Goal: Information Seeking & Learning: Learn about a topic

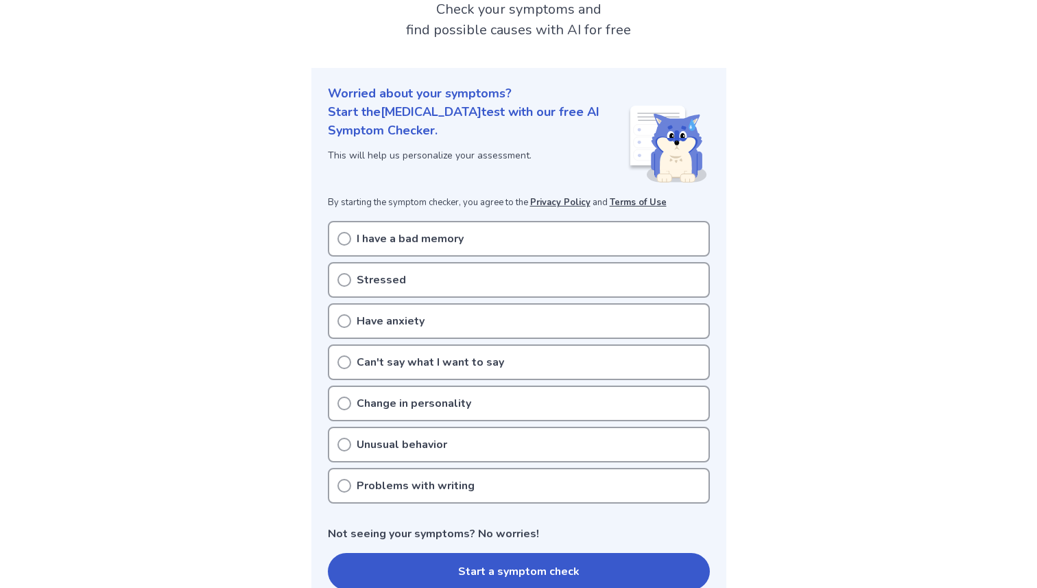
scroll to position [91, 0]
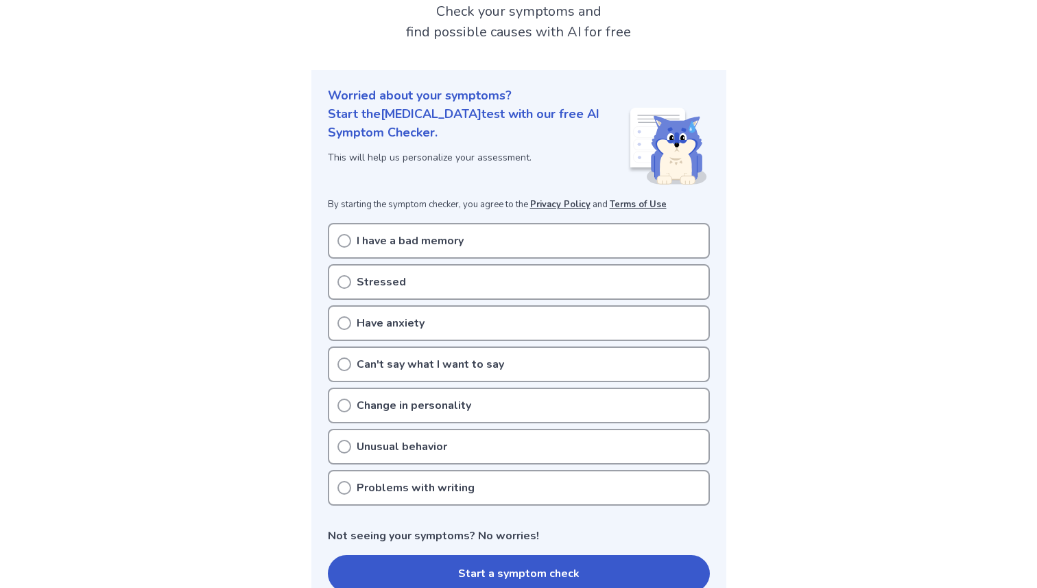
click at [499, 226] on div "I have a bad memory" at bounding box center [519, 241] width 382 height 36
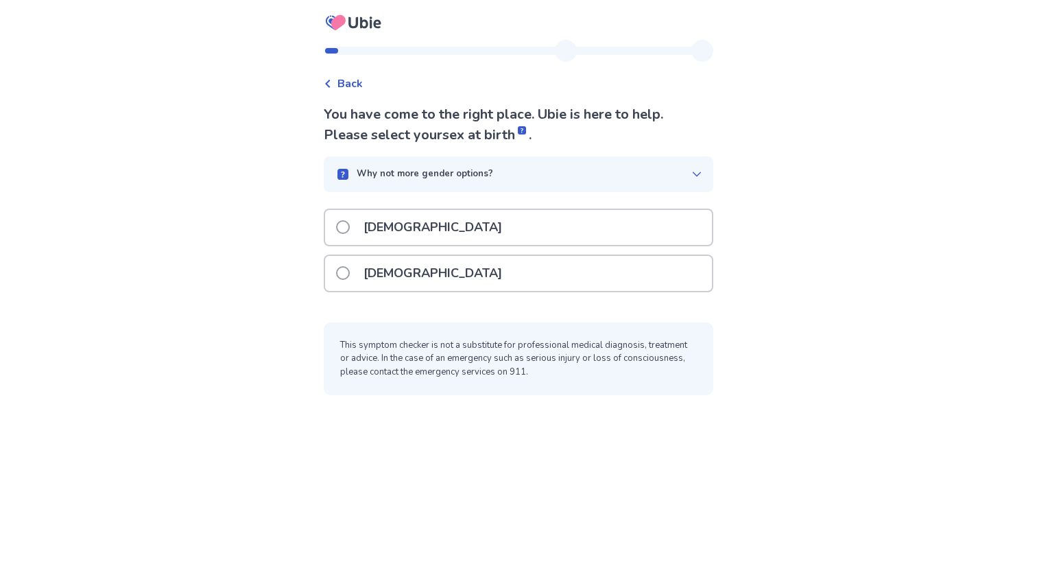
click at [381, 232] on p "[DEMOGRAPHIC_DATA]" at bounding box center [432, 227] width 155 height 35
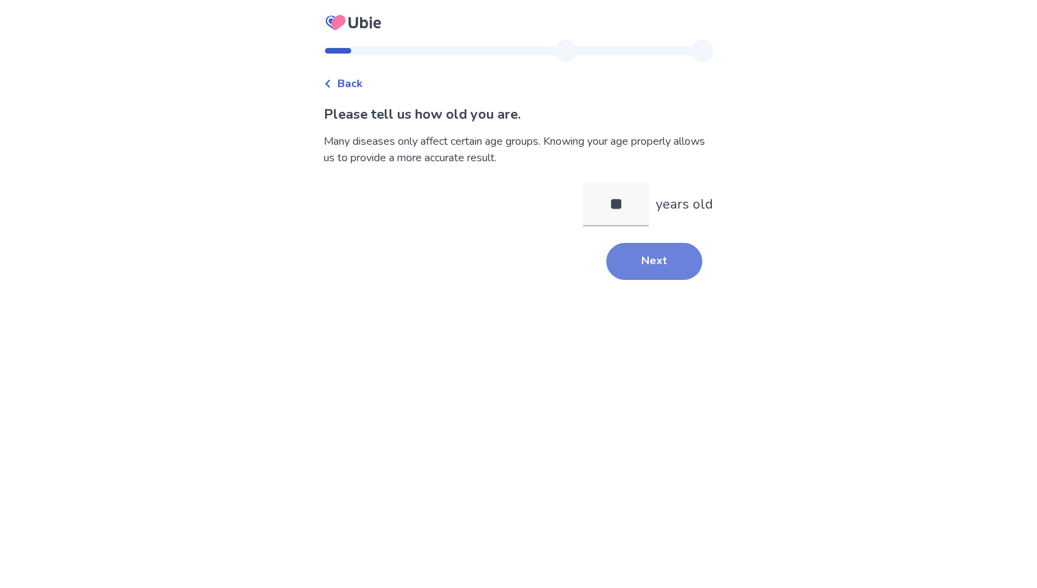
type input "**"
click at [658, 259] on button "Next" at bounding box center [654, 261] width 96 height 37
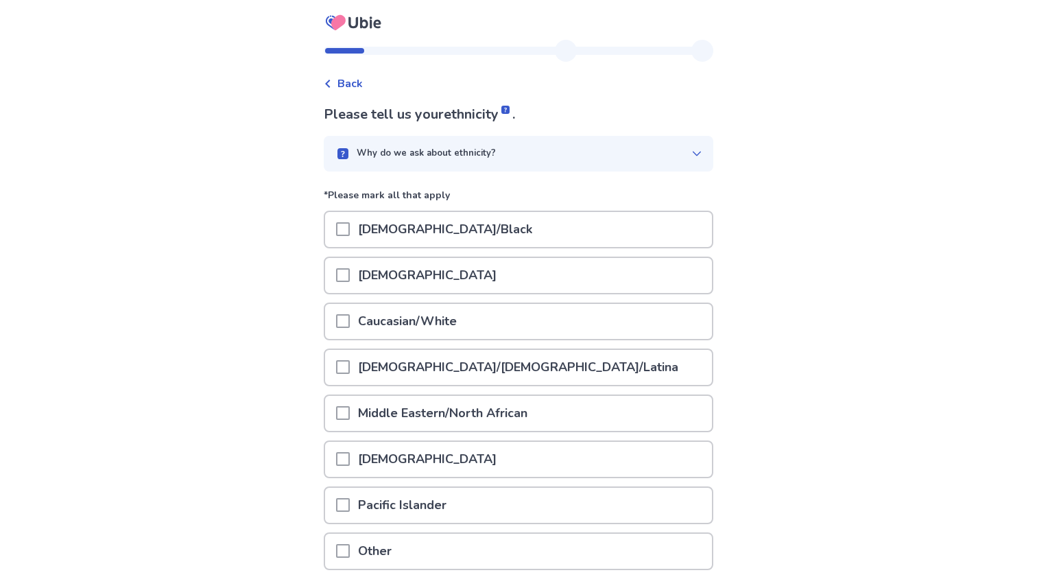
click at [514, 278] on div "[DEMOGRAPHIC_DATA]" at bounding box center [518, 275] width 387 height 35
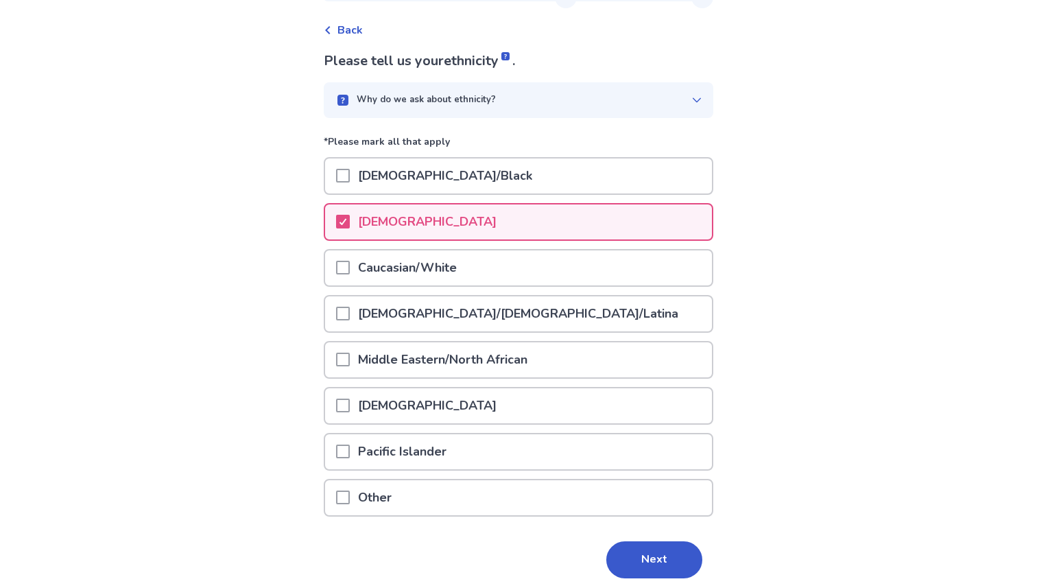
scroll to position [104, 0]
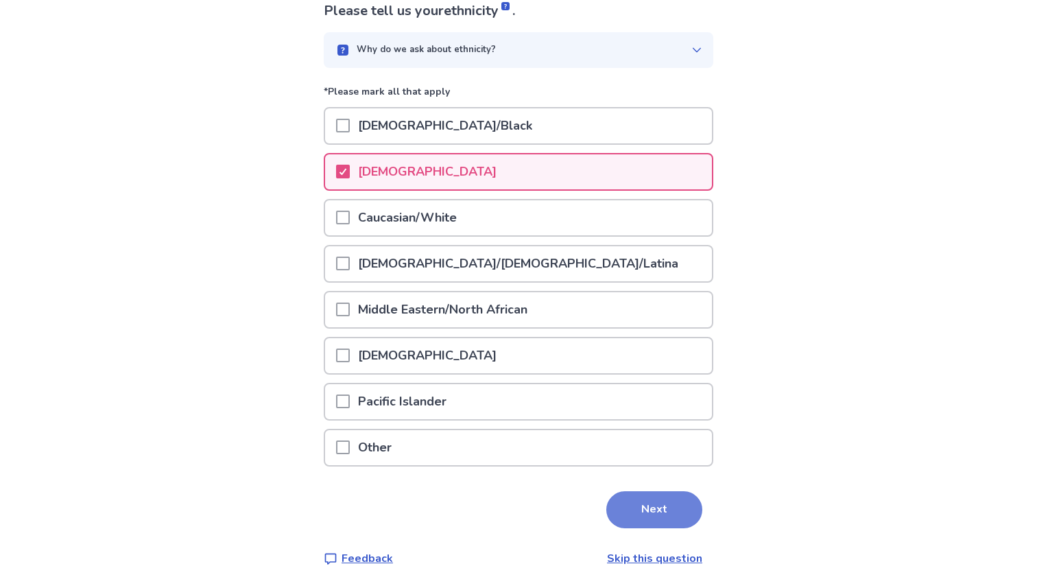
click at [660, 508] on button "Next" at bounding box center [654, 509] width 96 height 37
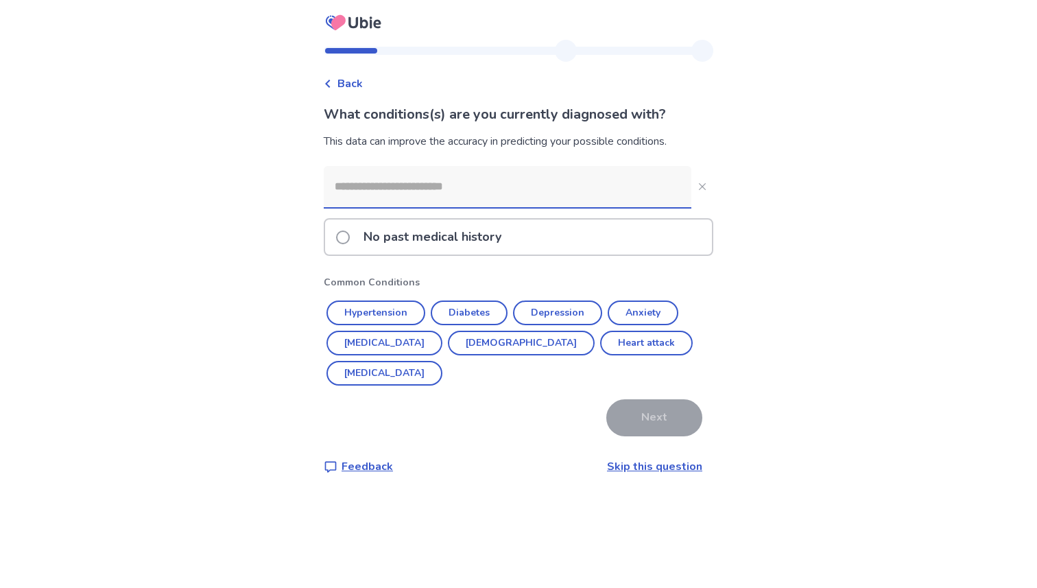
click at [468, 182] on input at bounding box center [508, 186] width 368 height 41
click at [429, 230] on p "No past medical history" at bounding box center [432, 236] width 154 height 35
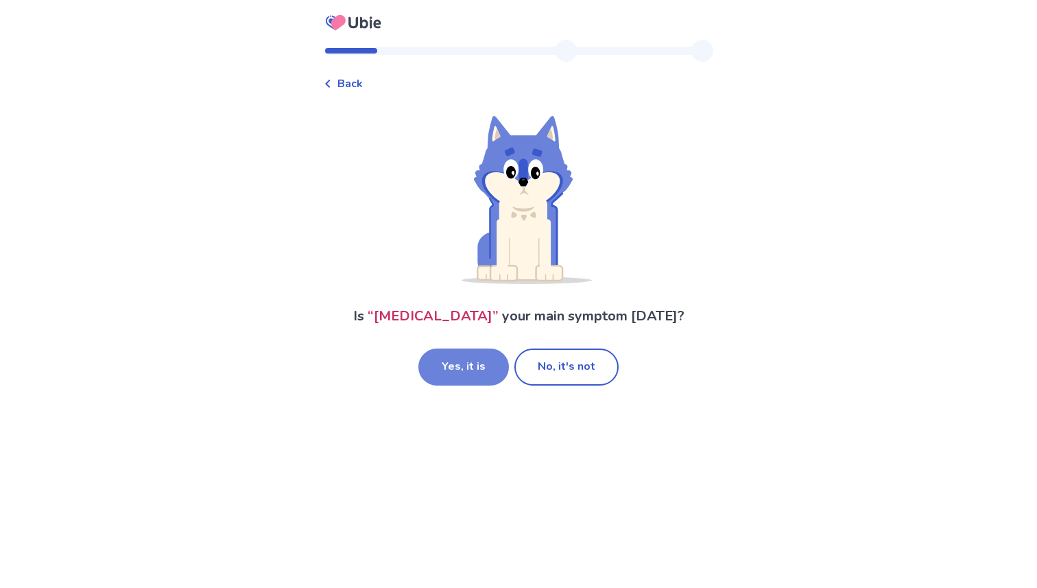
click at [481, 370] on button "Yes, it is" at bounding box center [463, 366] width 91 height 37
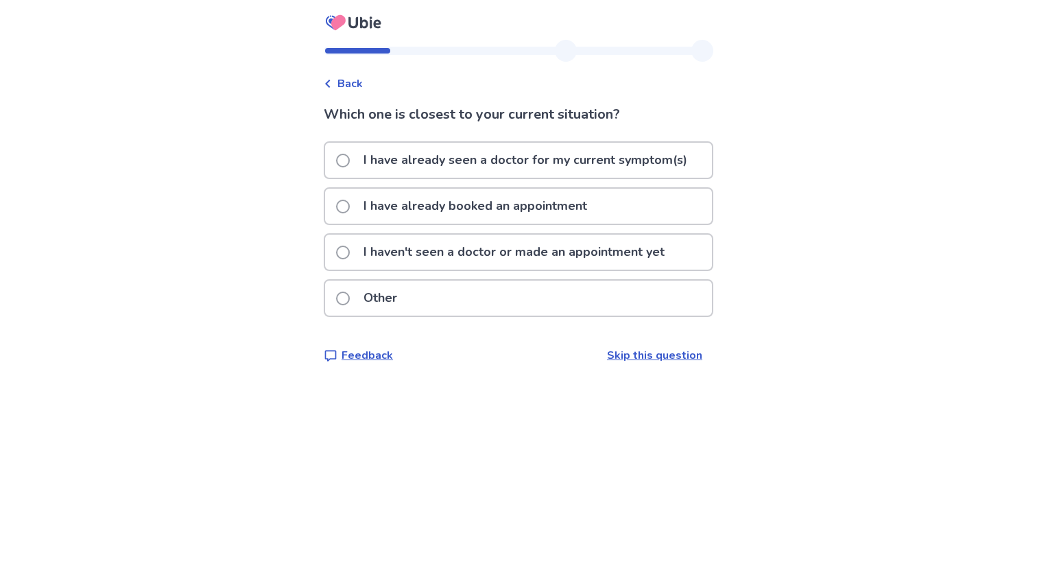
click at [444, 251] on p "I haven't seen a doctor or made an appointment yet" at bounding box center [514, 252] width 318 height 35
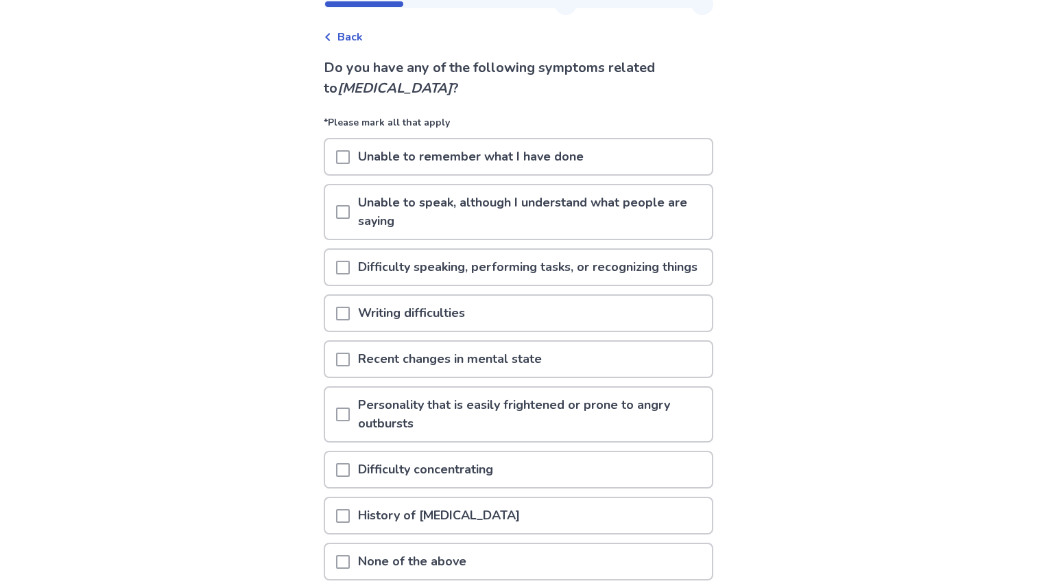
scroll to position [47, 0]
click at [482, 163] on p "Unable to remember what I have done" at bounding box center [471, 156] width 242 height 35
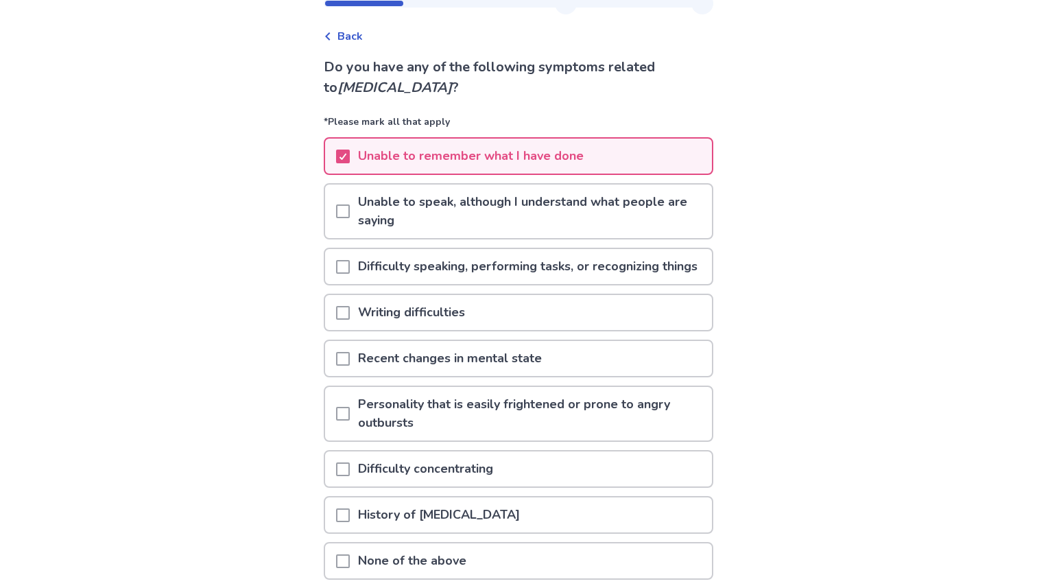
scroll to position [116, 0]
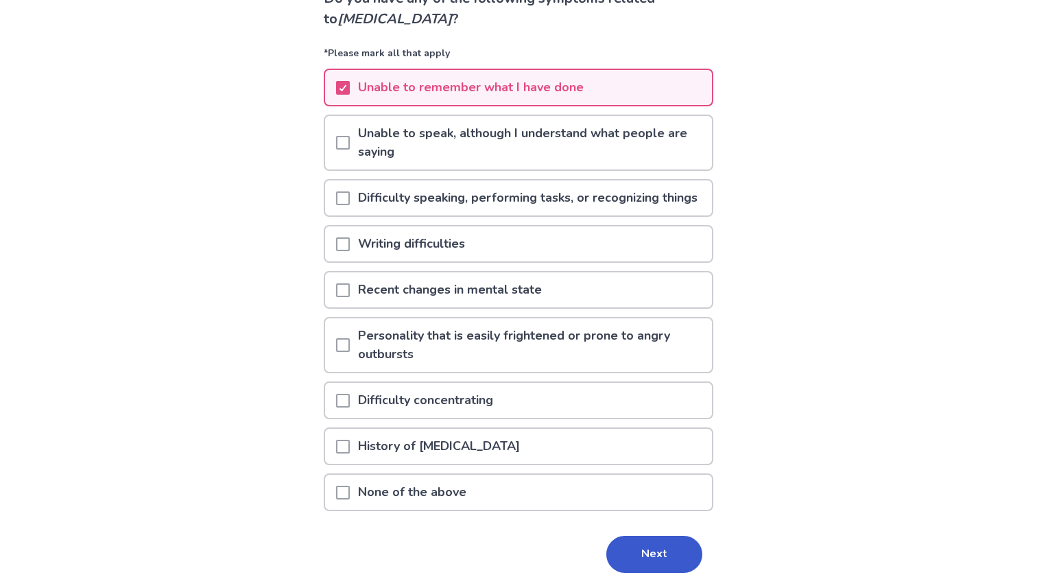
click at [350, 140] on span at bounding box center [343, 143] width 14 height 14
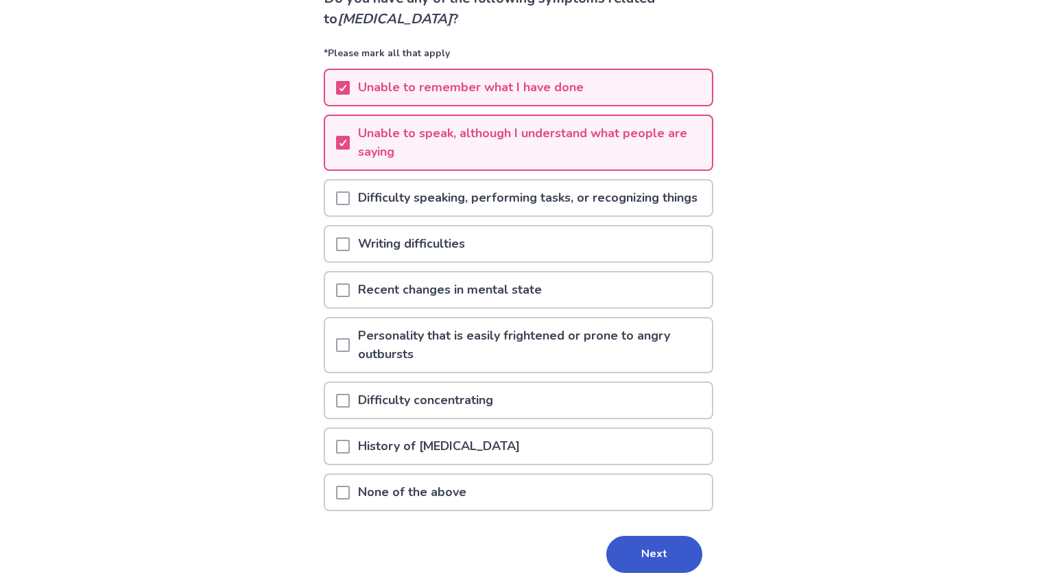
click at [348, 201] on span at bounding box center [343, 198] width 14 height 14
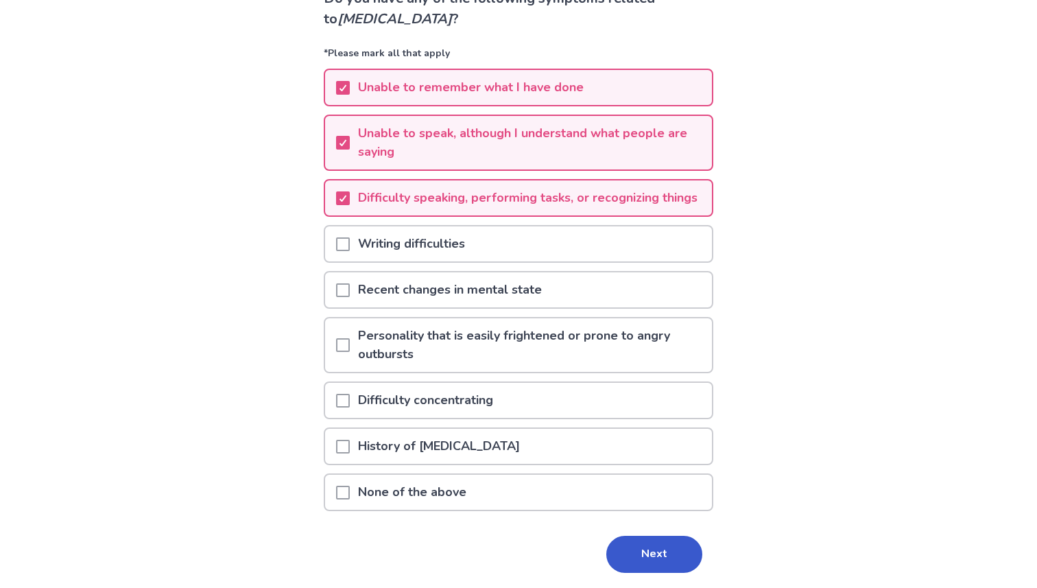
scroll to position [180, 0]
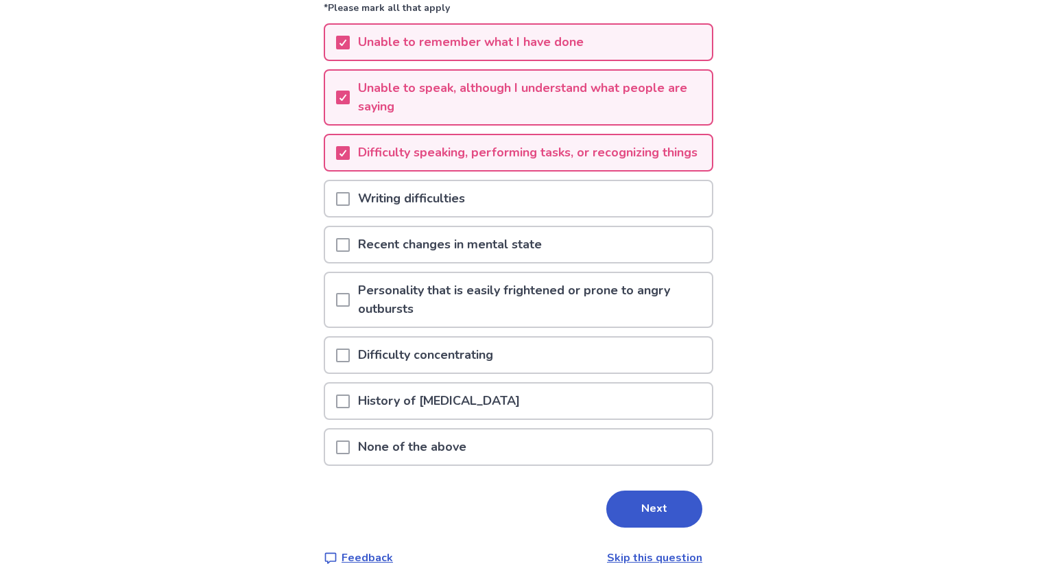
click at [348, 239] on span at bounding box center [343, 245] width 14 height 14
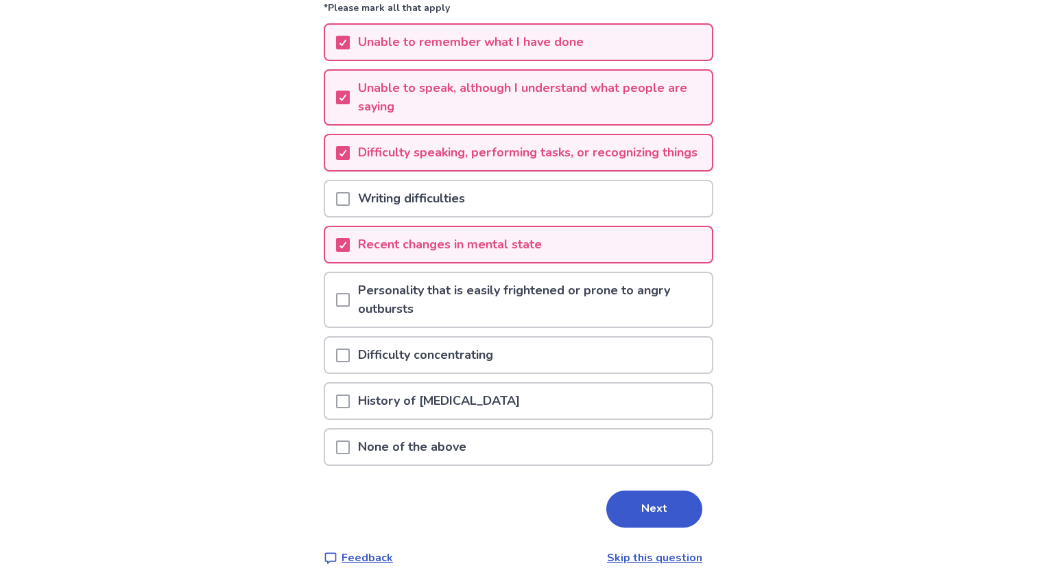
click at [346, 300] on span at bounding box center [343, 300] width 14 height 14
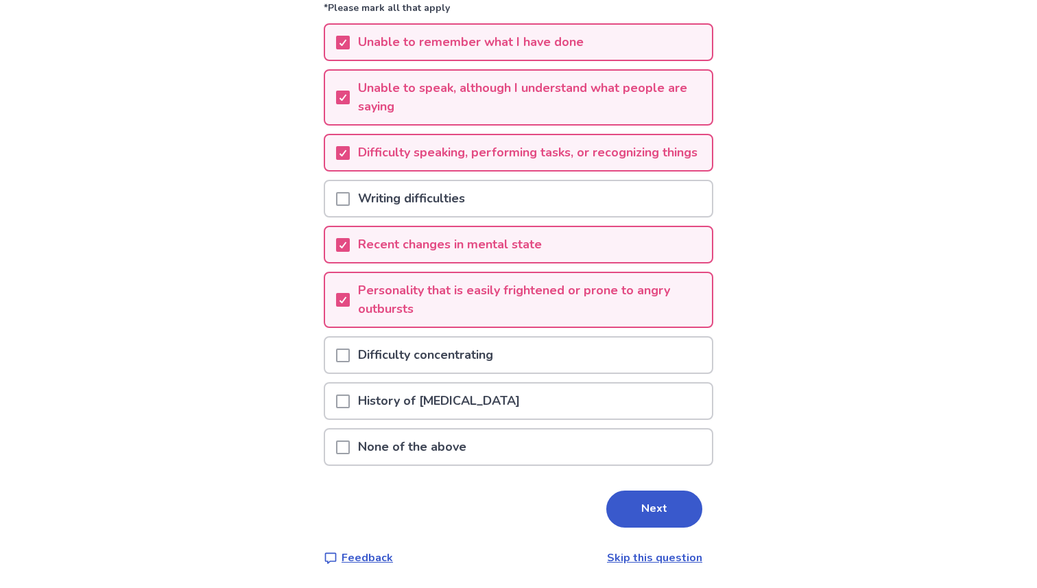
click at [347, 358] on span at bounding box center [343, 355] width 14 height 14
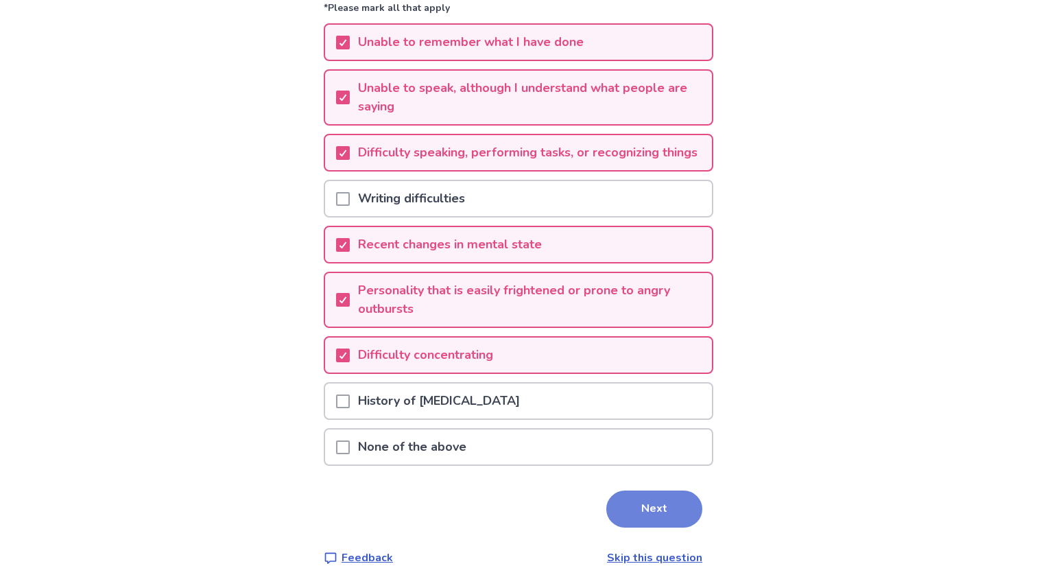
click at [624, 518] on button "Next" at bounding box center [654, 508] width 96 height 37
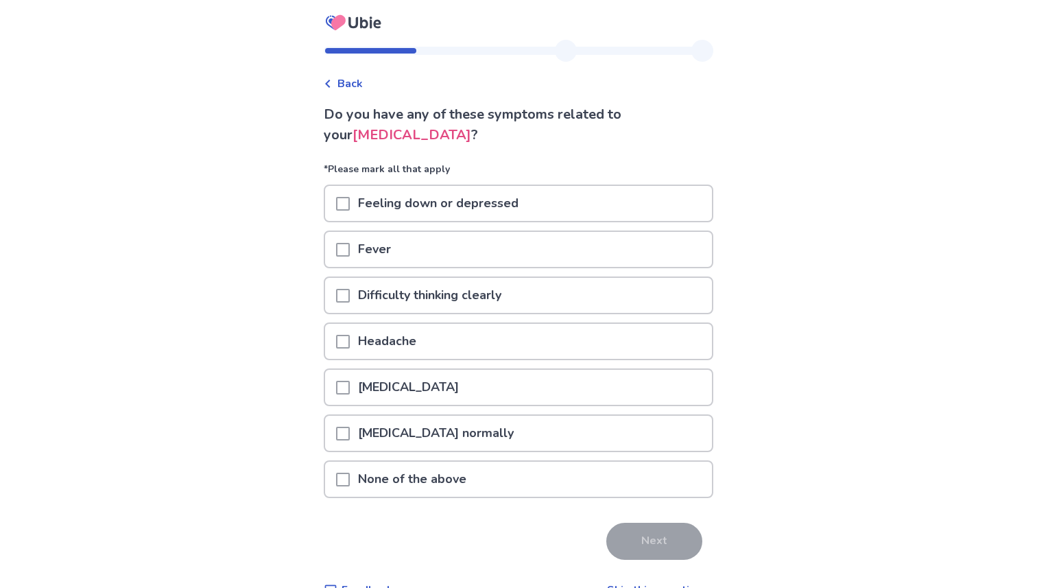
click at [362, 293] on p "Difficulty thinking clearly" at bounding box center [430, 295] width 160 height 35
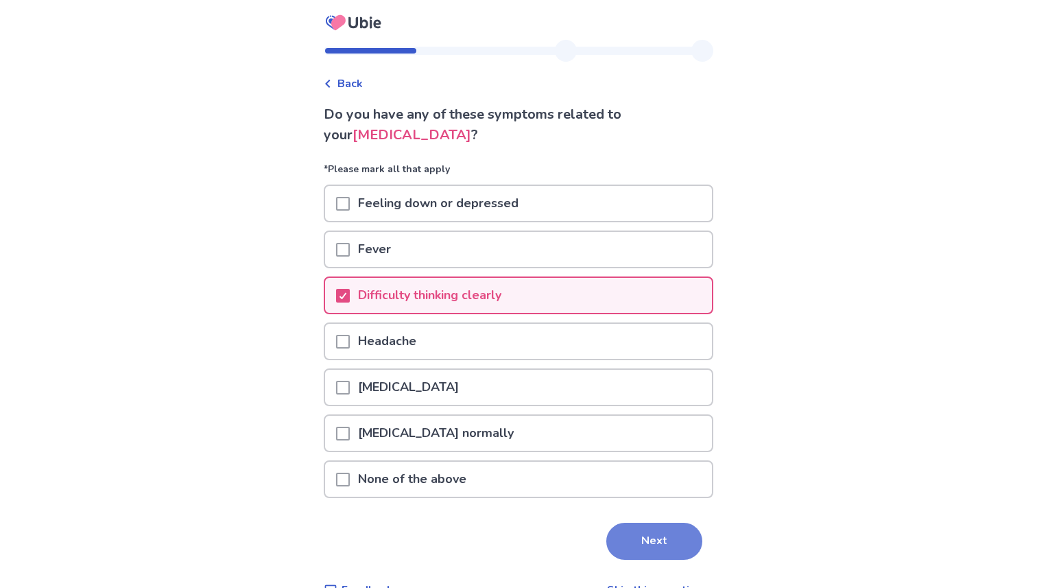
click at [634, 527] on button "Next" at bounding box center [654, 541] width 96 height 37
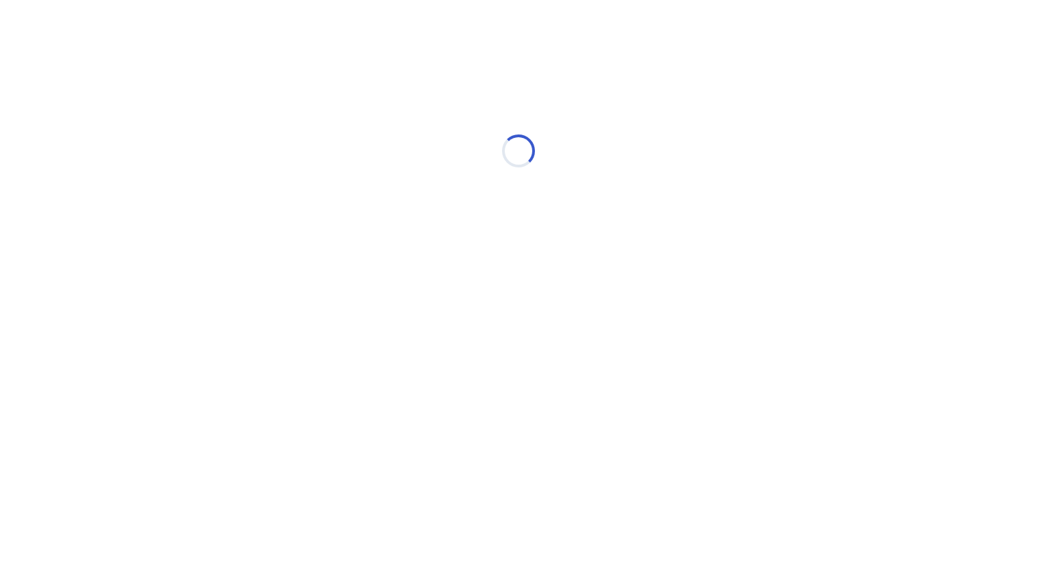
select select "*"
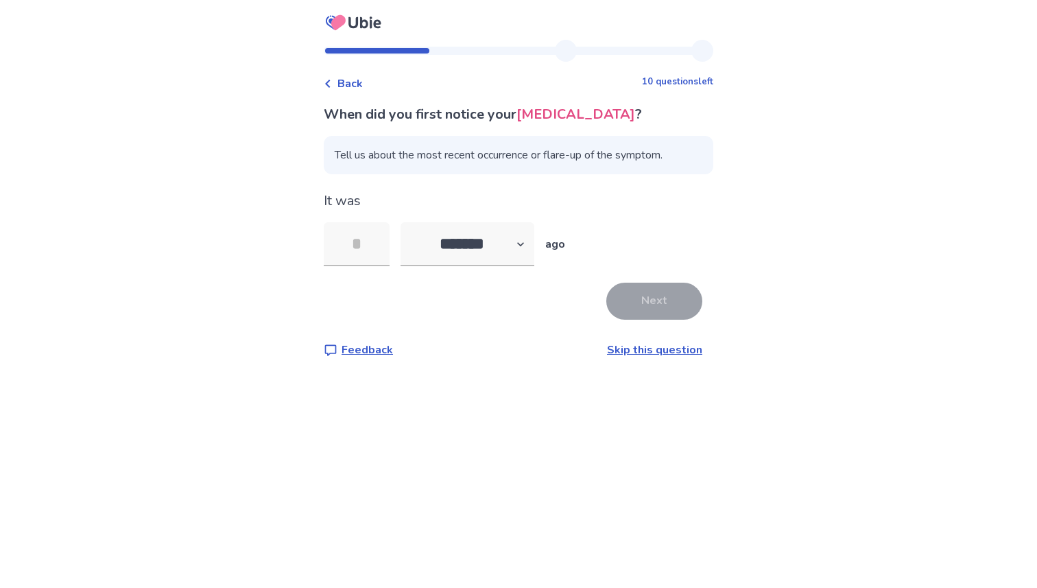
type input "*"
click at [518, 247] on select "******* ****** ******* ******** *******" at bounding box center [467, 244] width 134 height 44
select select "*"
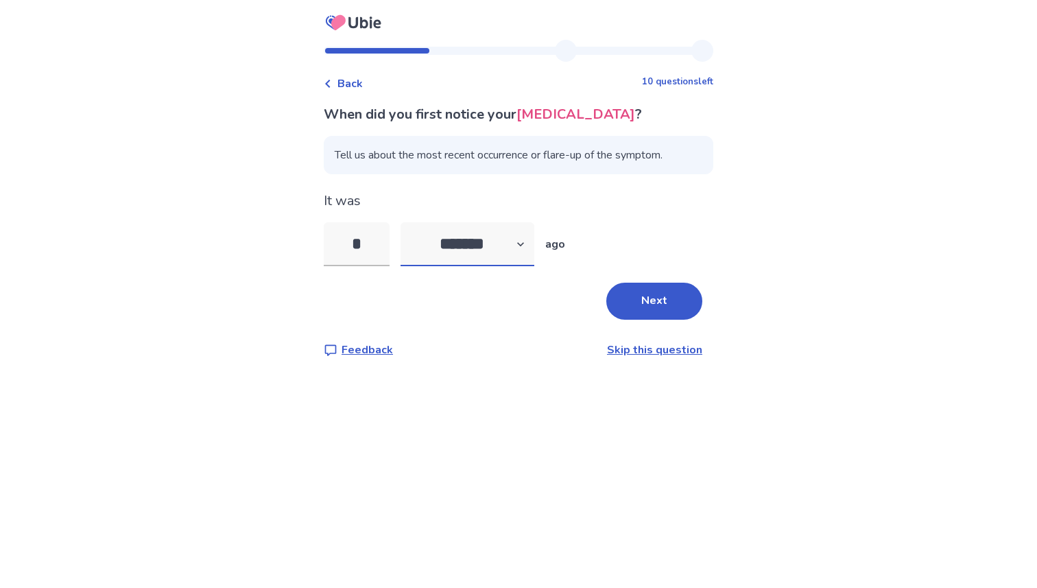
click at [409, 222] on select "******* ****** ******* ******** *******" at bounding box center [467, 244] width 134 height 44
click at [651, 302] on button "Next" at bounding box center [654, 301] width 96 height 37
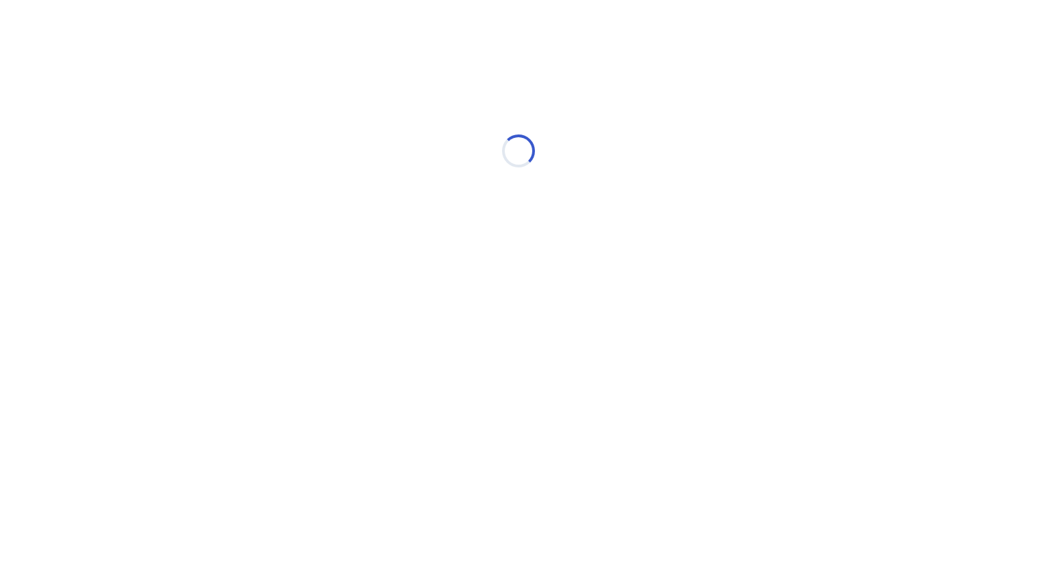
select select "*"
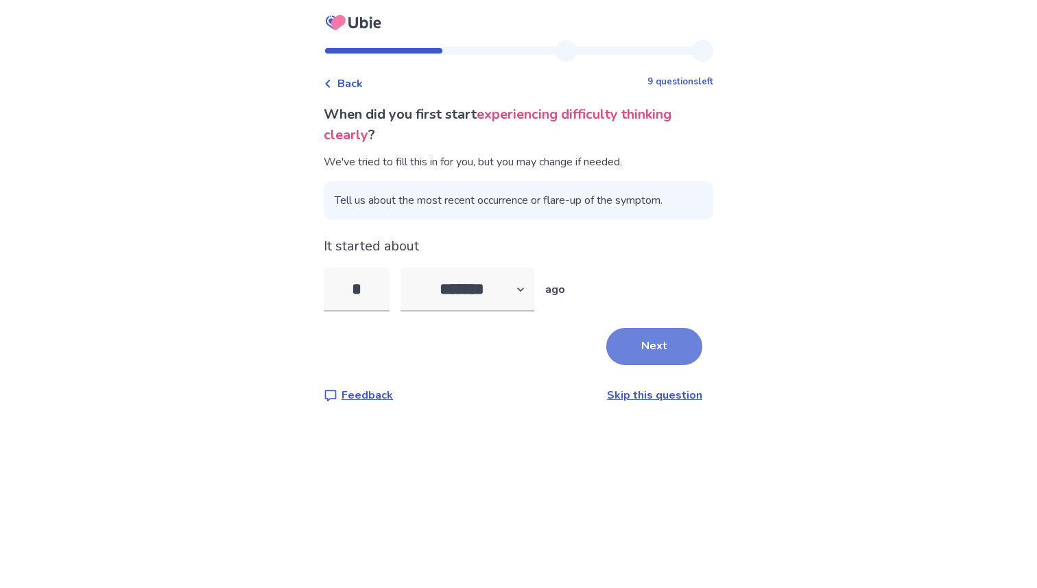
click at [650, 345] on button "Next" at bounding box center [654, 346] width 96 height 37
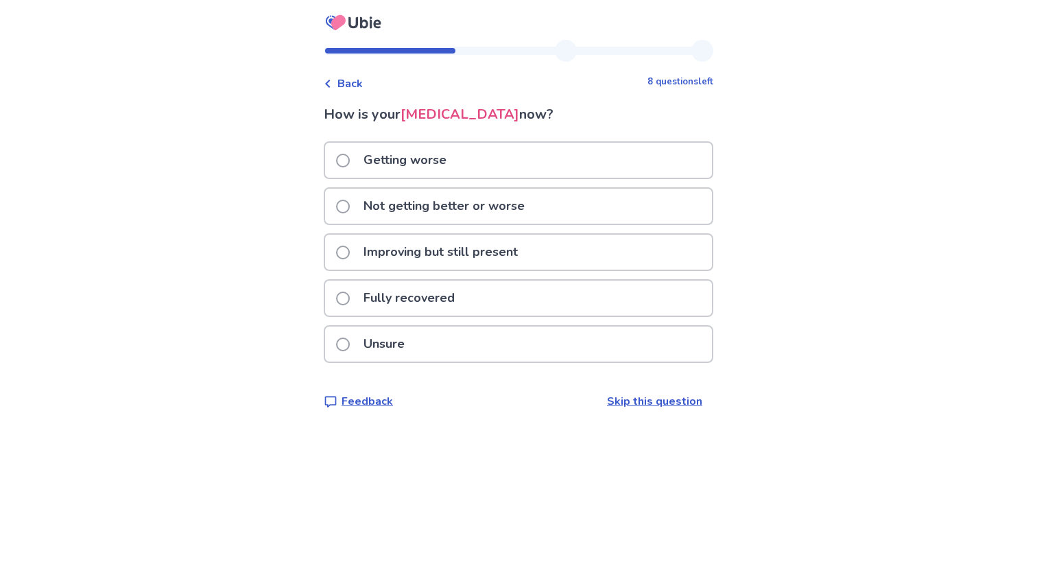
click at [497, 205] on p "Not getting better or worse" at bounding box center [444, 206] width 178 height 35
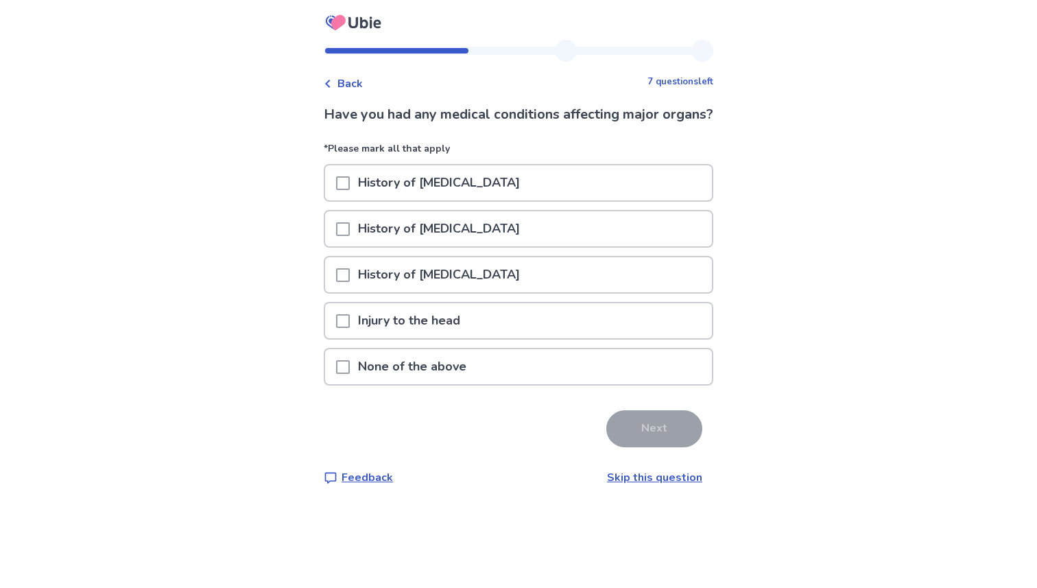
click at [470, 384] on p "None of the above" at bounding box center [412, 366] width 125 height 35
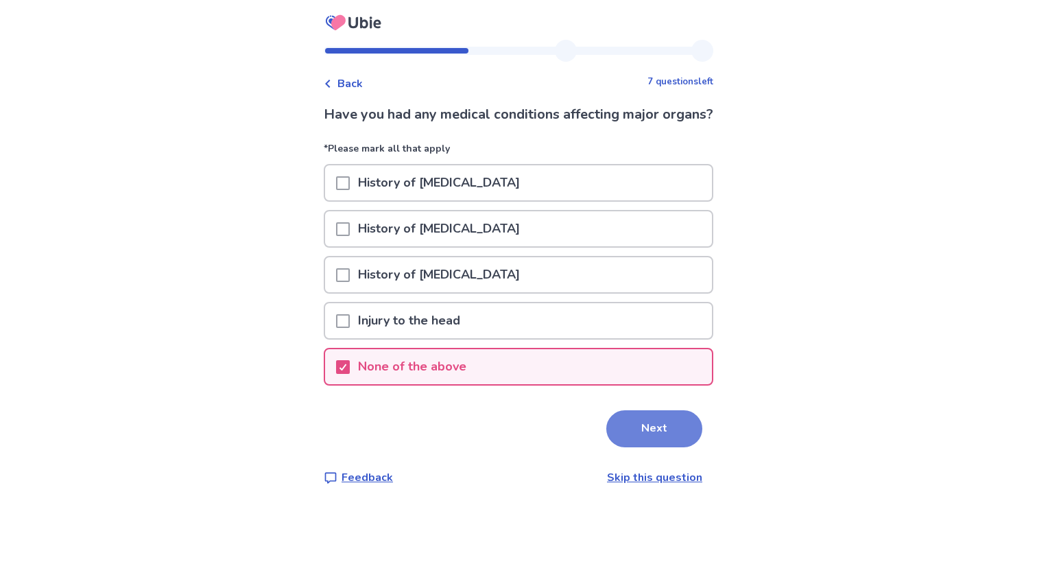
click at [606, 444] on button "Next" at bounding box center [654, 428] width 96 height 37
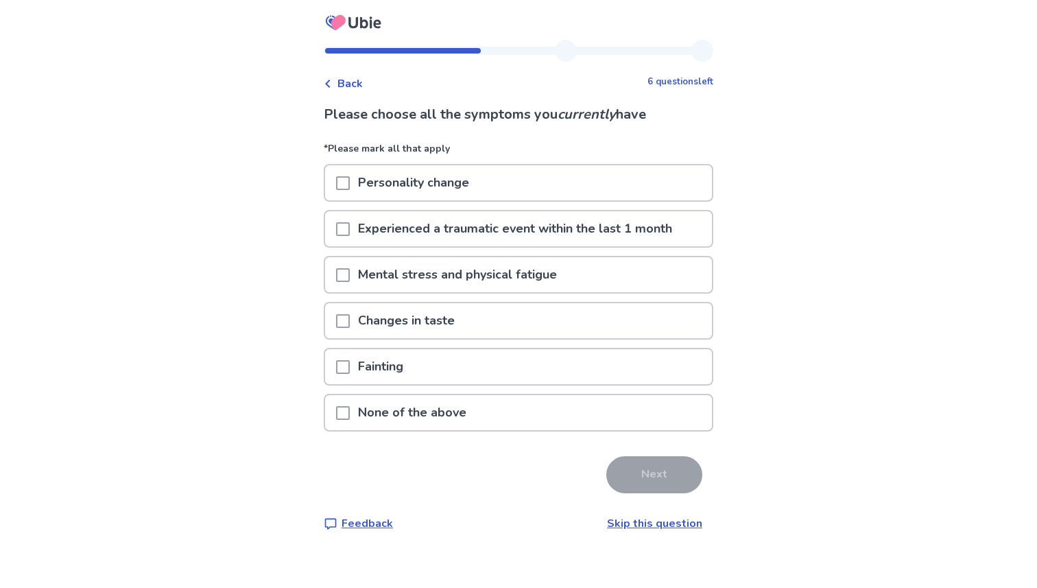
click at [464, 275] on p "Mental stress and physical fatigue" at bounding box center [457, 274] width 215 height 35
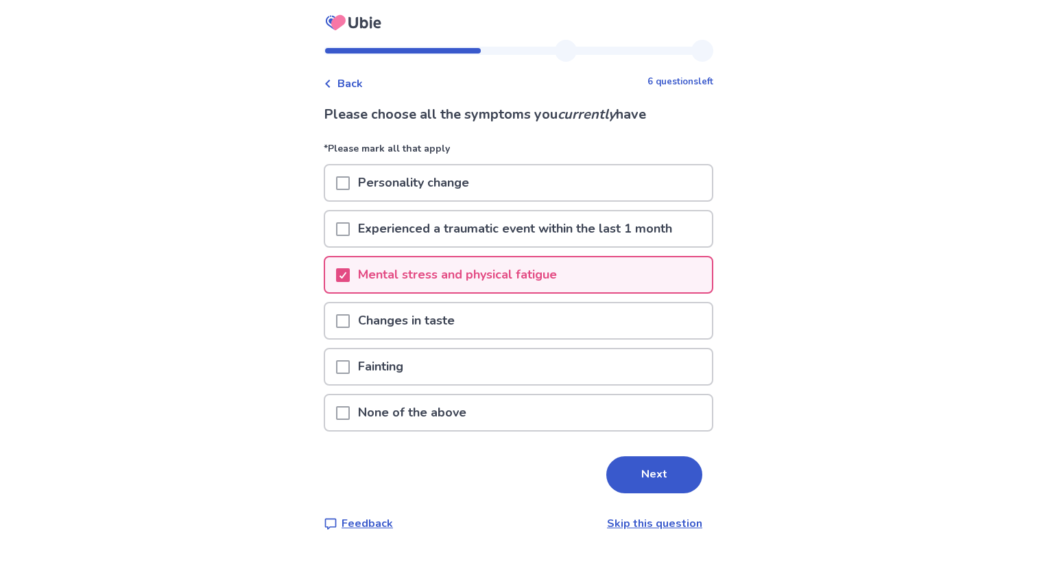
click at [443, 180] on p "Personality change" at bounding box center [414, 182] width 128 height 35
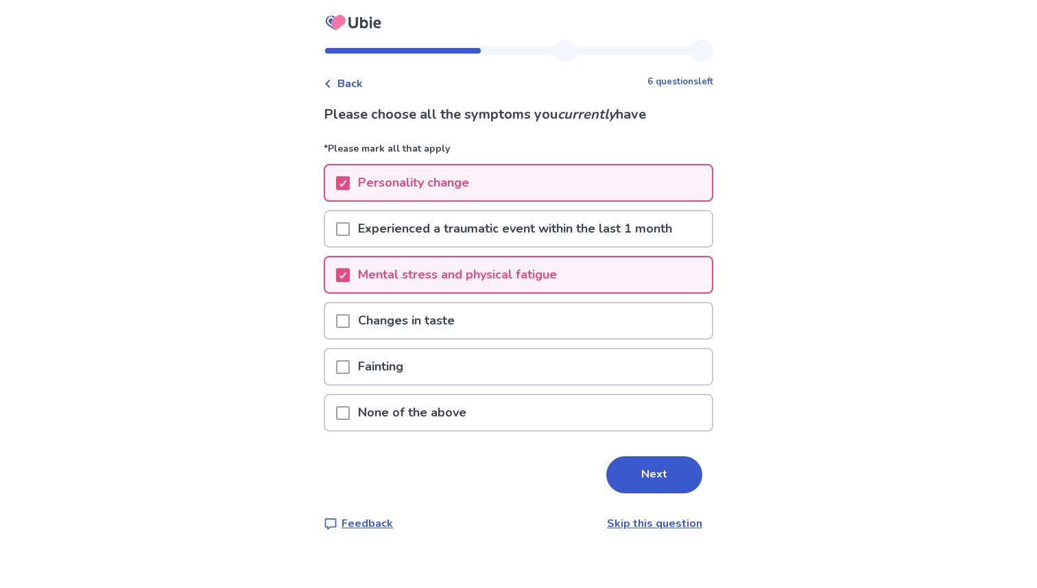
click at [460, 226] on p "Experienced a traumatic event within the last 1 month" at bounding box center [515, 228] width 331 height 35
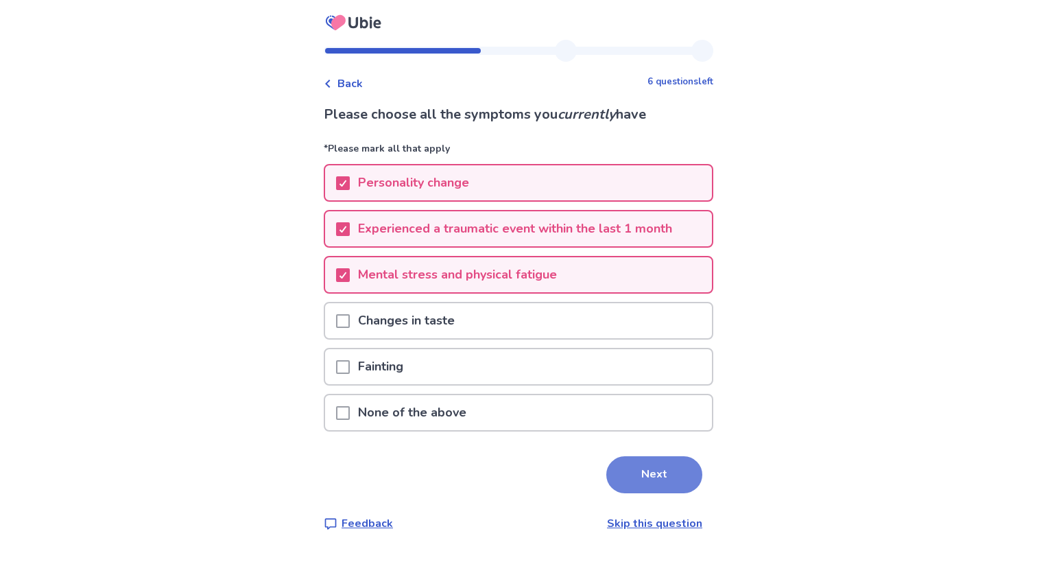
click at [645, 473] on button "Next" at bounding box center [654, 474] width 96 height 37
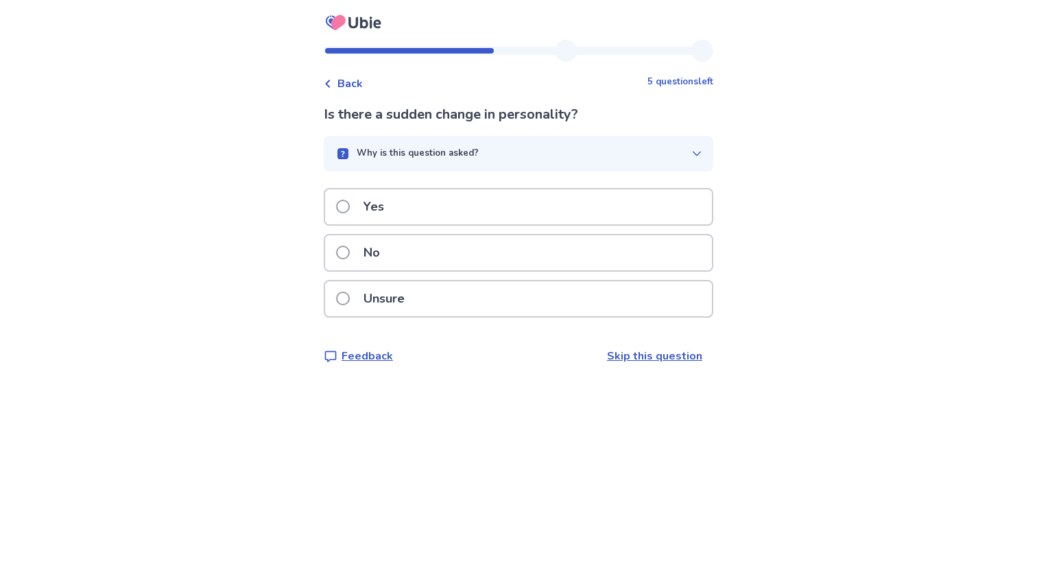
click at [372, 206] on p "Yes" at bounding box center [373, 206] width 37 height 35
click at [374, 254] on p "No" at bounding box center [371, 252] width 33 height 35
click at [364, 253] on p "No" at bounding box center [371, 252] width 33 height 35
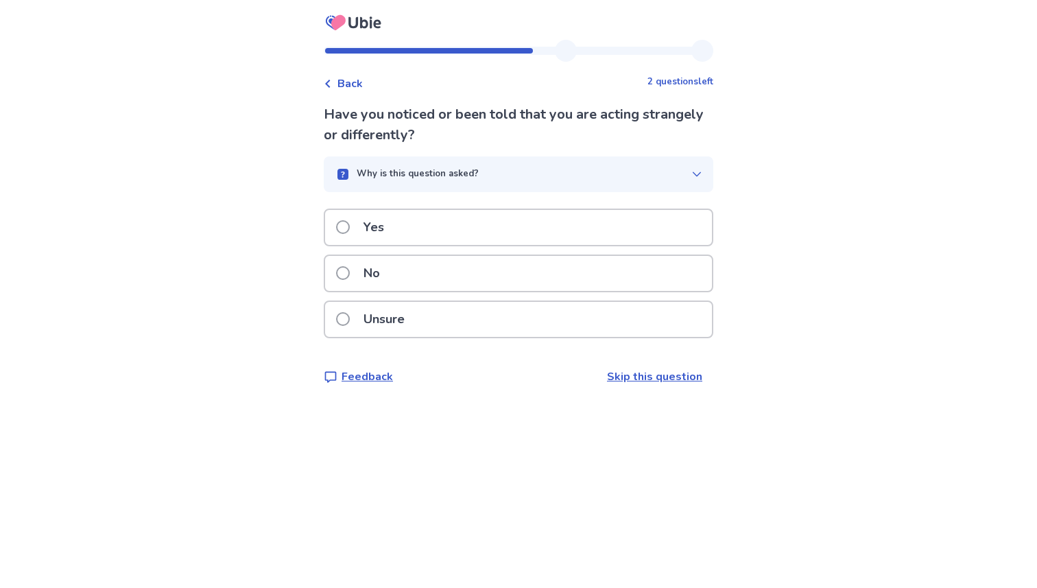
click at [375, 273] on p "No" at bounding box center [371, 273] width 33 height 35
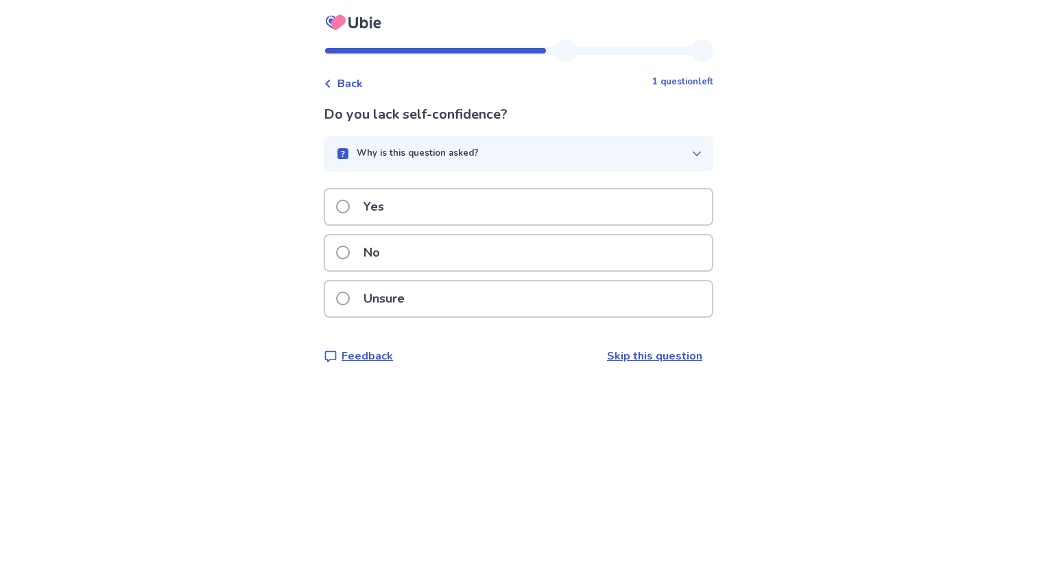
click at [377, 216] on p "Yes" at bounding box center [373, 206] width 37 height 35
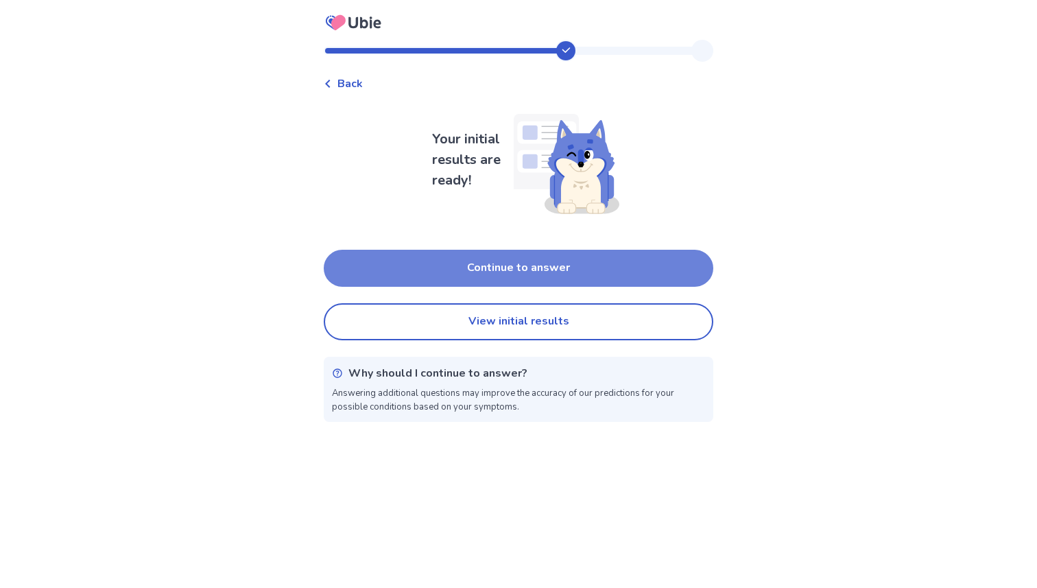
click at [510, 259] on button "Continue to answer" at bounding box center [519, 268] width 390 height 37
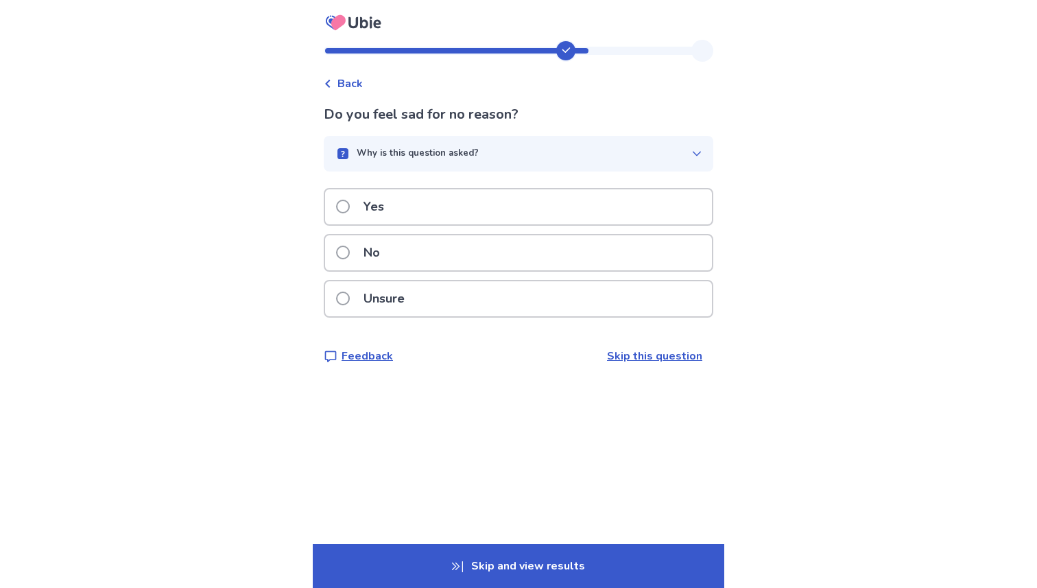
click at [381, 208] on p "Yes" at bounding box center [373, 206] width 37 height 35
click at [439, 252] on div "No" at bounding box center [518, 252] width 387 height 35
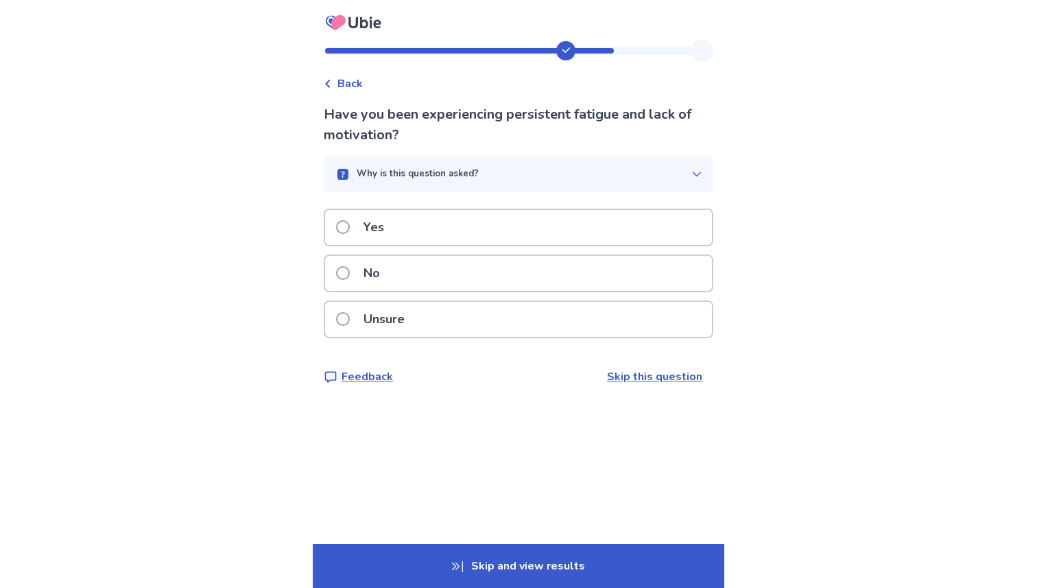
click at [419, 222] on div "Yes" at bounding box center [518, 227] width 387 height 35
click at [373, 222] on p "Yes" at bounding box center [373, 227] width 37 height 35
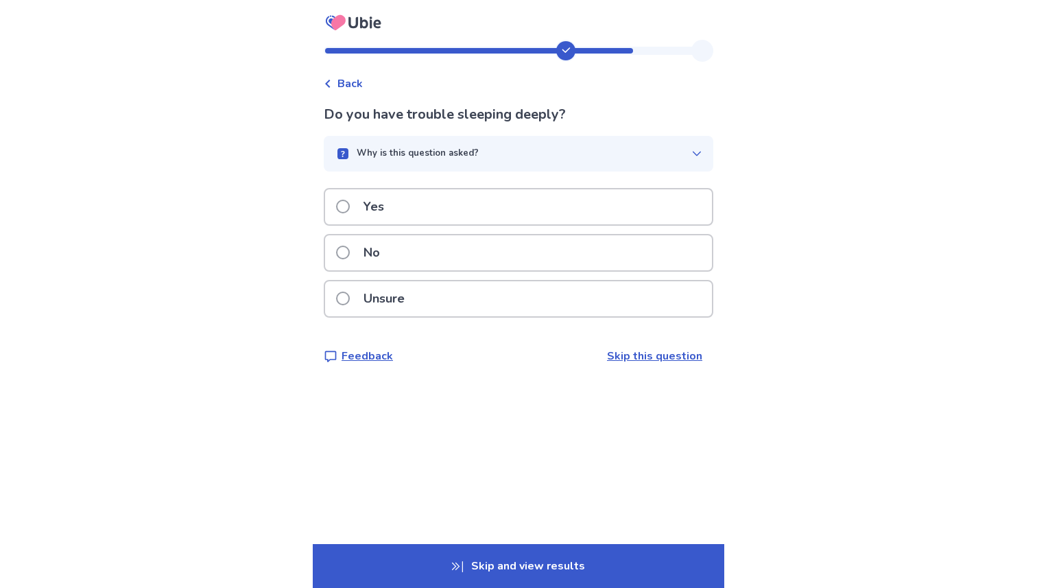
click at [376, 206] on p "Yes" at bounding box center [373, 206] width 37 height 35
click at [376, 199] on p "Yes" at bounding box center [373, 206] width 37 height 35
click at [380, 294] on p "Unsure" at bounding box center [384, 298] width 58 height 35
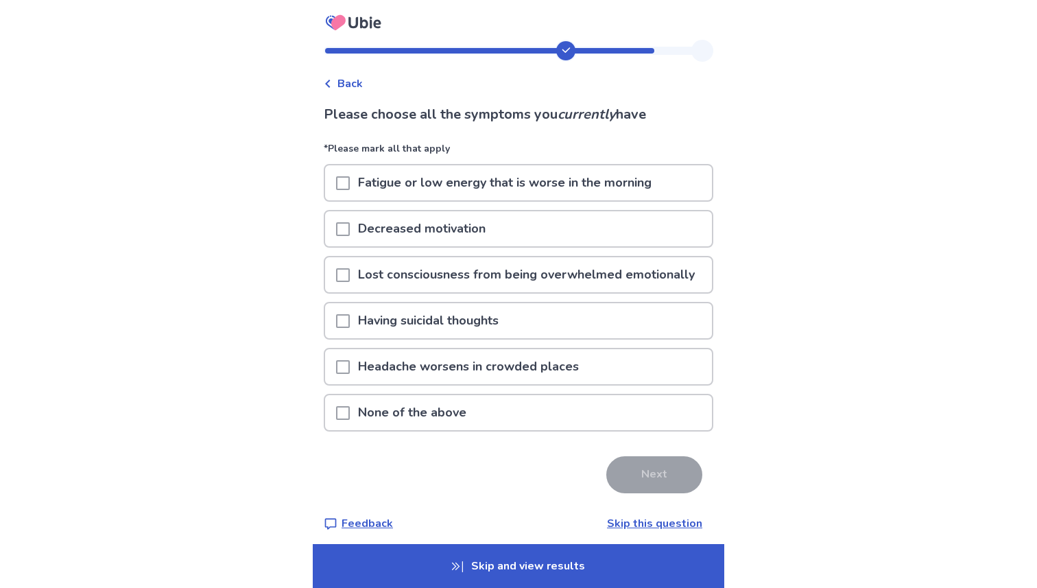
scroll to position [10, 0]
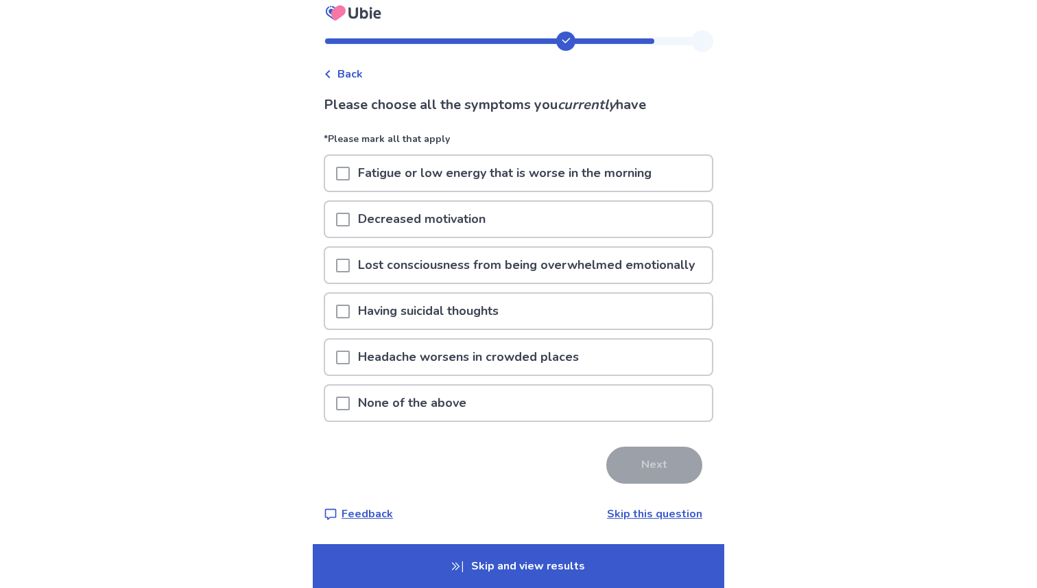
click at [350, 213] on span at bounding box center [343, 220] width 14 height 14
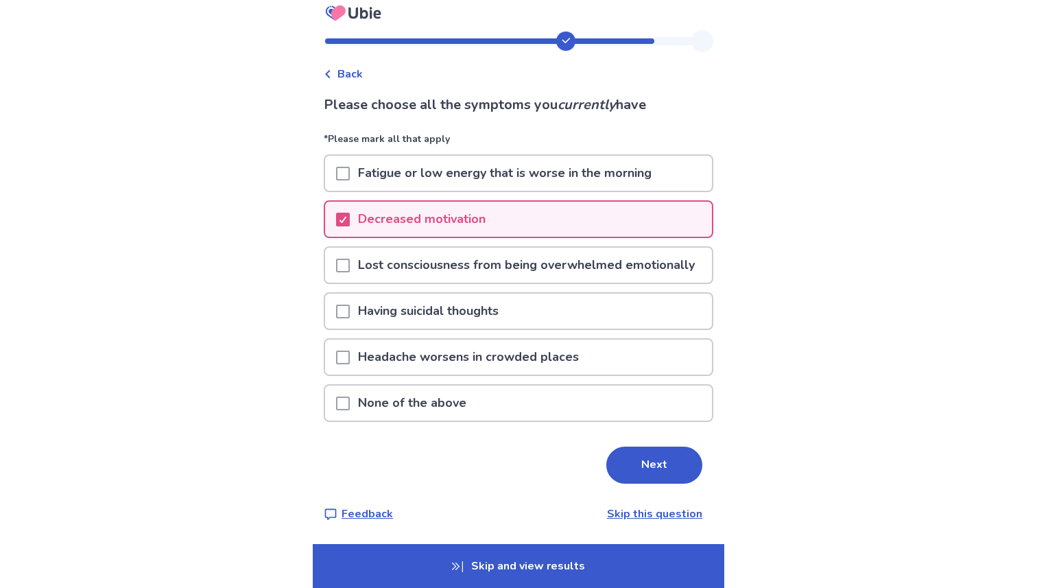
click at [350, 171] on span at bounding box center [343, 174] width 14 height 14
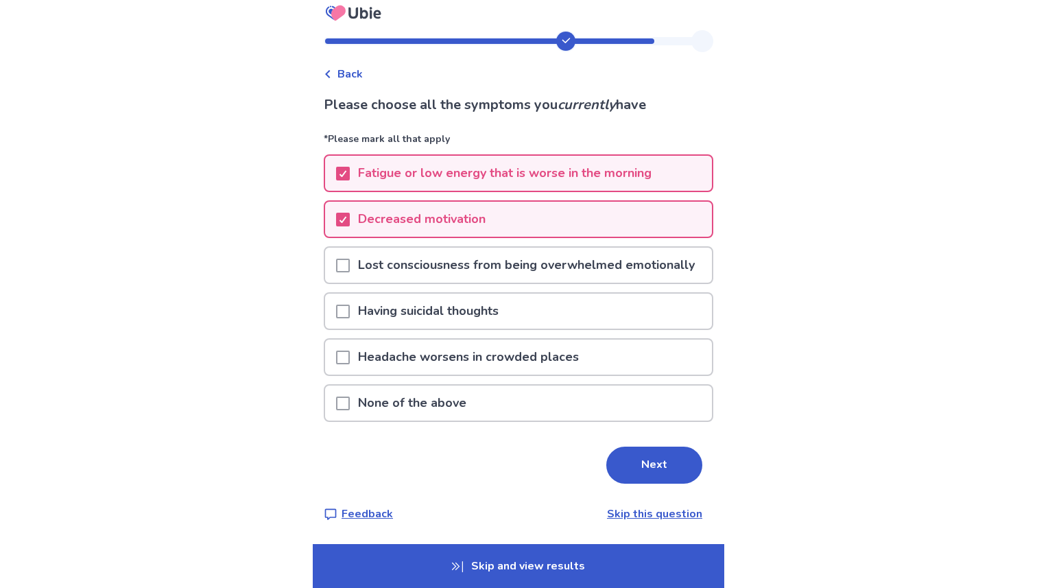
click at [350, 272] on span at bounding box center [343, 266] width 14 height 14
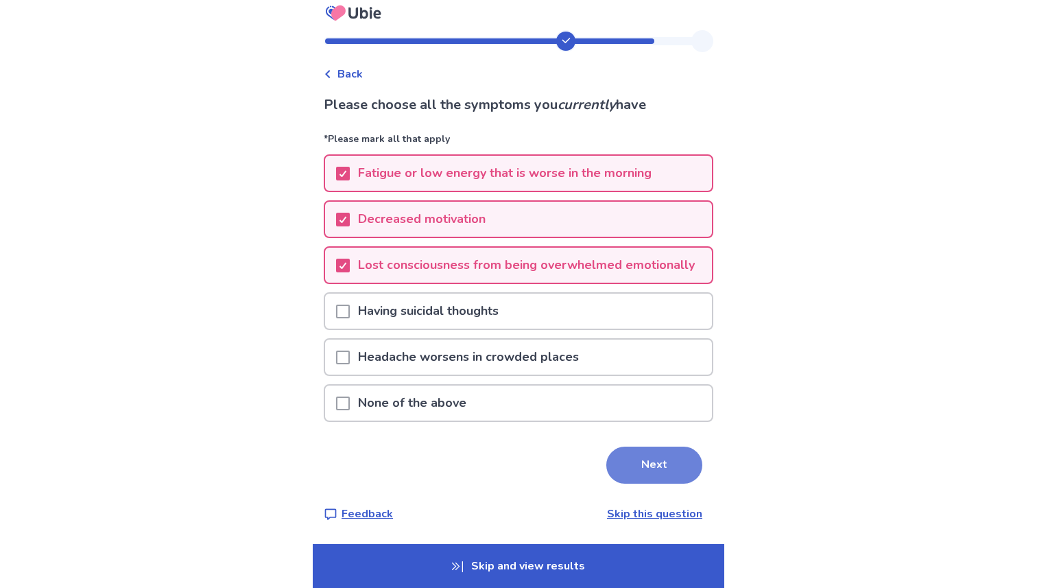
click at [634, 462] on button "Next" at bounding box center [654, 464] width 96 height 37
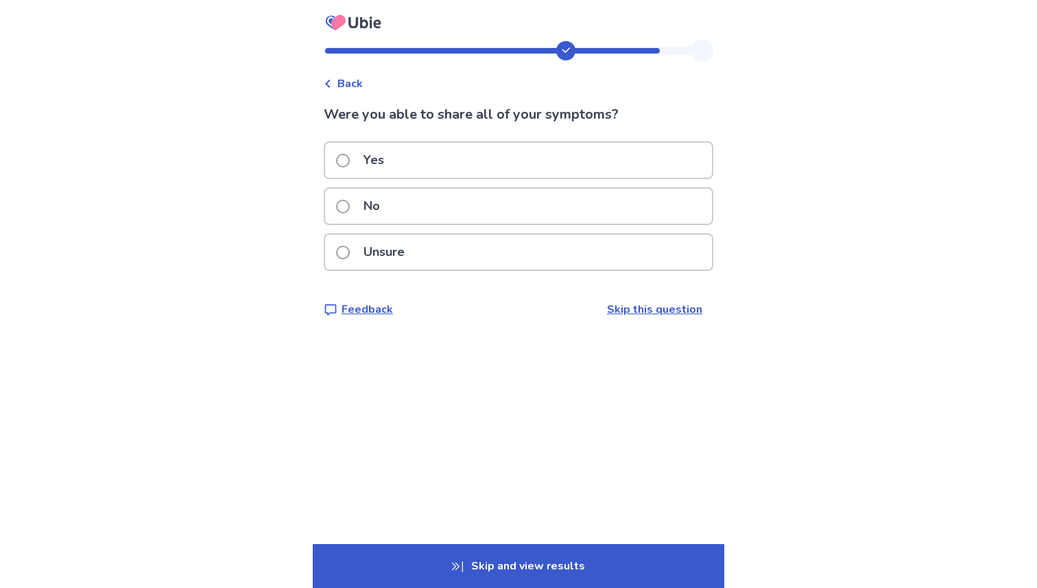
click at [430, 163] on div "Yes" at bounding box center [518, 160] width 387 height 35
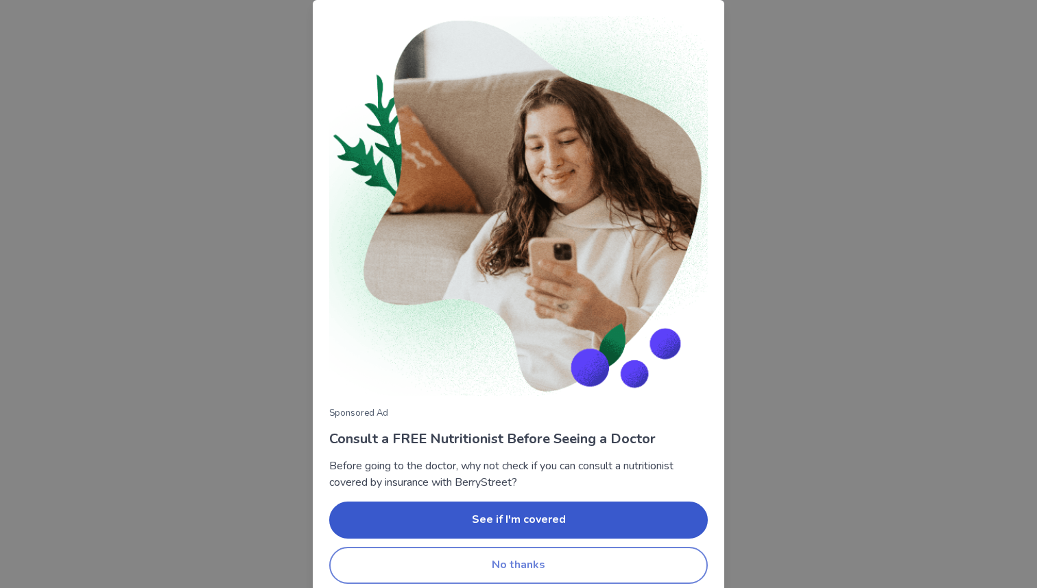
click at [553, 560] on button "No thanks" at bounding box center [518, 565] width 379 height 37
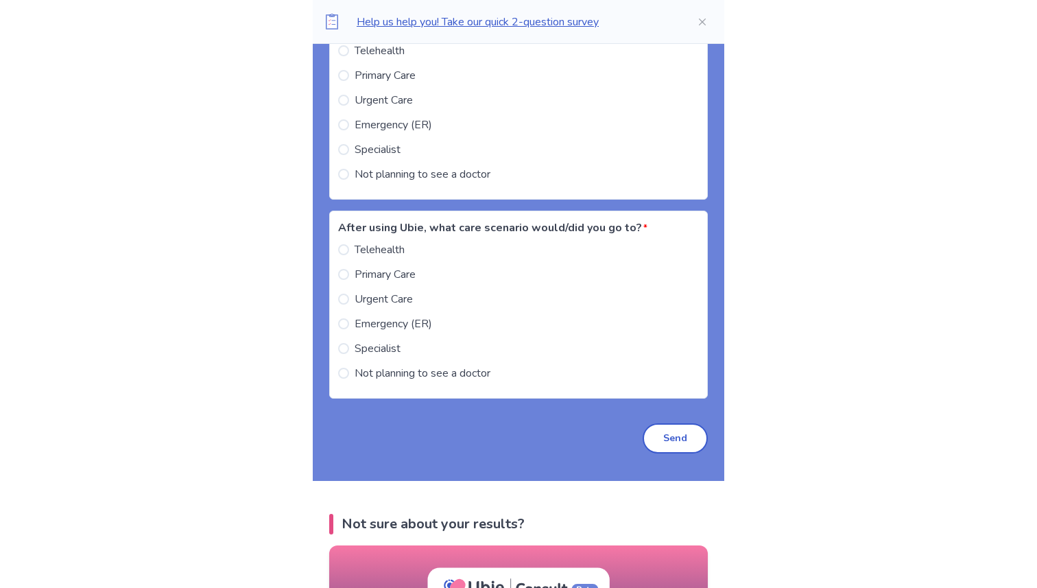
scroll to position [1468, 0]
